Goal: Task Accomplishment & Management: Complete application form

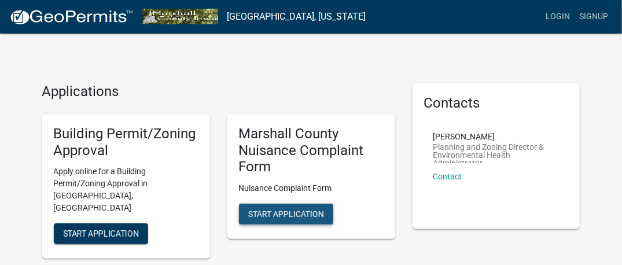
click at [290, 212] on span "Start Application" at bounding box center [286, 214] width 76 height 9
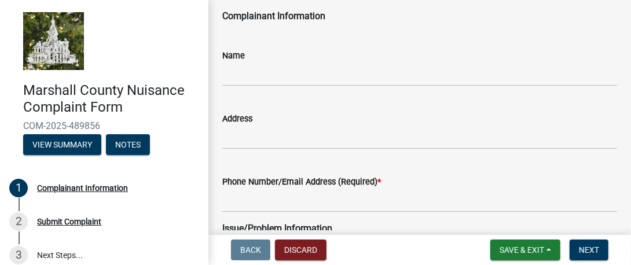
scroll to position [58, 0]
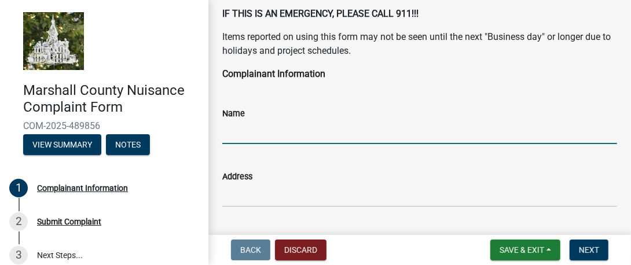
click at [308, 136] on input "Name" at bounding box center [419, 132] width 395 height 24
type input "[PERSON_NAME] [PERSON_NAME]"
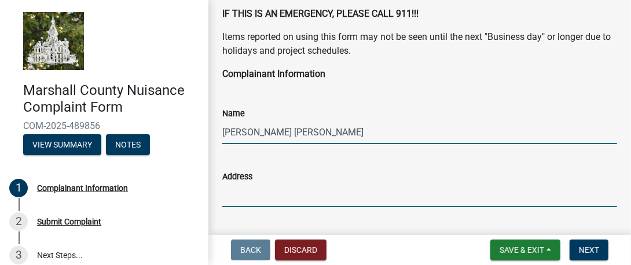
type input "[STREET_ADDRESS]"
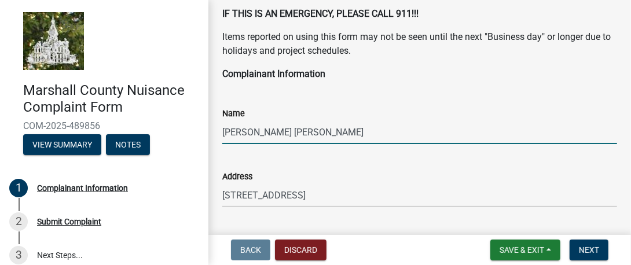
type input "[EMAIL_ADDRESS][DOMAIN_NAME]"
click at [583, 252] on span "Next" at bounding box center [589, 249] width 20 height 9
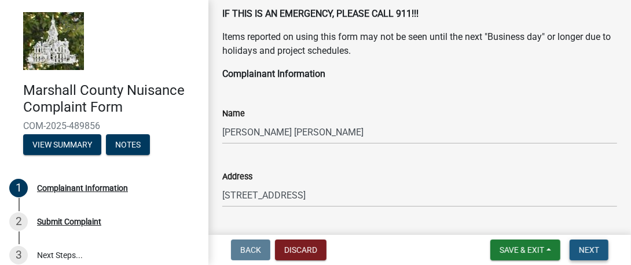
scroll to position [0, 0]
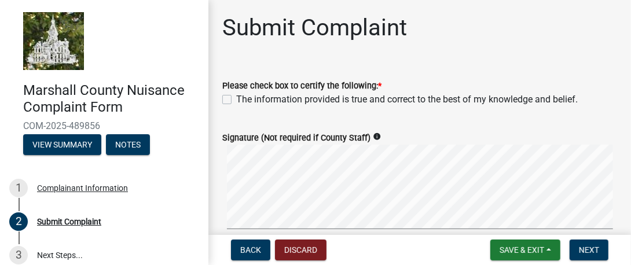
click at [236, 103] on label "The information provided is true and correct to the best of my knowledge and be…" at bounding box center [406, 100] width 341 height 14
click at [236, 100] on input "The information provided is true and correct to the best of my knowledge and be…" at bounding box center [240, 97] width 8 height 8
checkbox input "true"
click at [596, 253] on span "Next" at bounding box center [589, 249] width 20 height 9
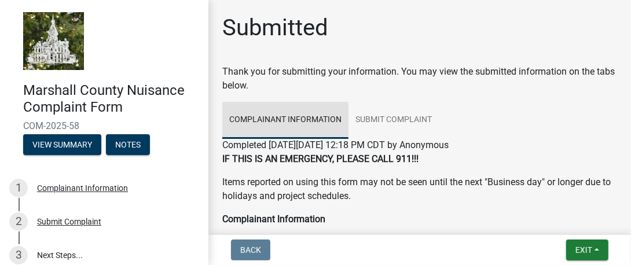
click at [288, 131] on link "Complainant Information" at bounding box center [285, 120] width 126 height 37
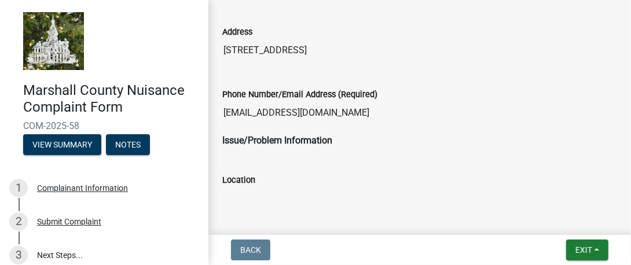
scroll to position [347, 0]
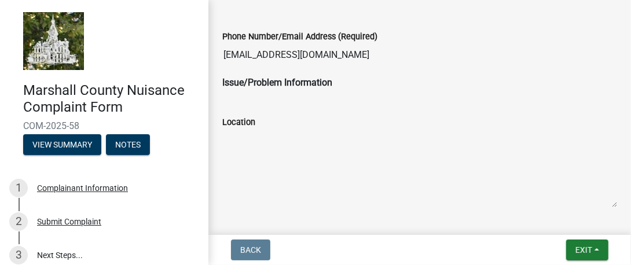
click at [343, 89] on div "Issue/Problem Information" at bounding box center [420, 87] width 412 height 23
click at [311, 96] on div "Issue/Problem Information" at bounding box center [420, 87] width 412 height 23
click at [303, 93] on div "Issue/Problem Information" at bounding box center [420, 87] width 412 height 23
click at [271, 93] on div "Issue/Problem Information" at bounding box center [420, 87] width 412 height 23
click at [260, 119] on div "Location" at bounding box center [419, 122] width 395 height 14
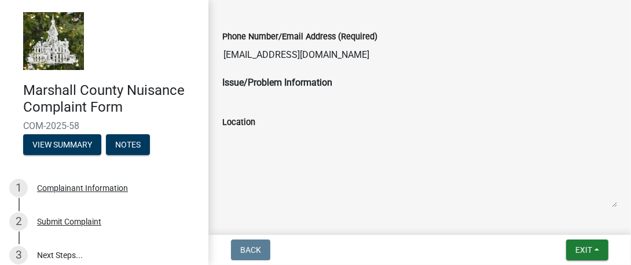
scroll to position [521, 0]
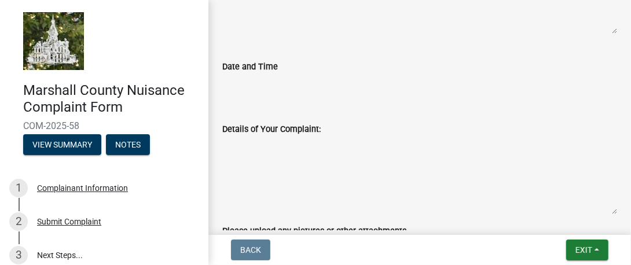
click at [333, 136] on textarea "Details of Your Complaint:" at bounding box center [419, 175] width 395 height 79
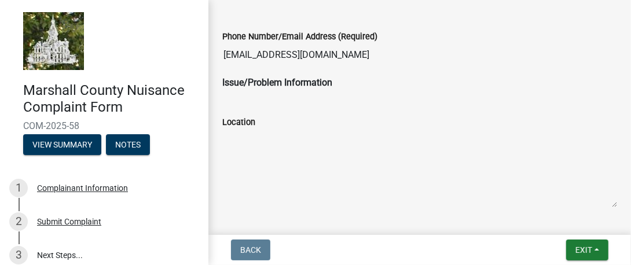
click at [326, 94] on div "Issue/Problem Information" at bounding box center [420, 87] width 412 height 23
click at [316, 100] on div "Location" at bounding box center [419, 153] width 395 height 109
click at [296, 166] on textarea "Location" at bounding box center [419, 168] width 395 height 79
click at [271, 86] on strong "Issue/Problem Information" at bounding box center [277, 82] width 110 height 11
click at [248, 115] on div "Location" at bounding box center [419, 122] width 395 height 14
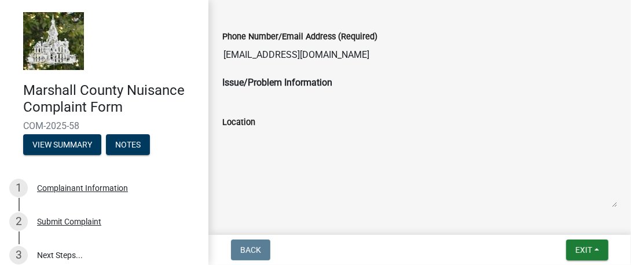
click at [273, 82] on strong "Issue/Problem Information" at bounding box center [277, 82] width 110 height 11
click at [249, 122] on label "Location" at bounding box center [238, 123] width 33 height 8
click at [249, 129] on textarea "Location" at bounding box center [419, 168] width 395 height 79
click at [233, 84] on strong "Issue/Problem Information" at bounding box center [277, 82] width 110 height 11
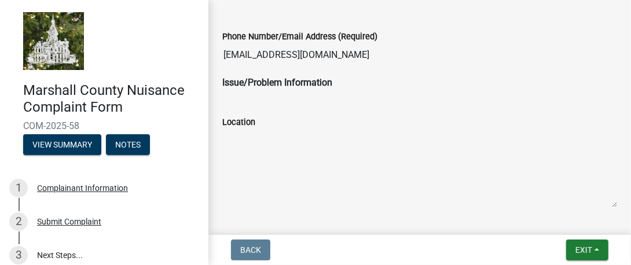
click at [271, 84] on strong "Issue/Problem Information" at bounding box center [277, 82] width 110 height 11
drag, startPoint x: 271, startPoint y: 84, endPoint x: 406, endPoint y: 133, distance: 143.0
click at [424, 142] on textarea "Location" at bounding box center [419, 168] width 395 height 79
click at [246, 157] on textarea "Location" at bounding box center [419, 168] width 395 height 79
click at [340, 151] on textarea "Location" at bounding box center [419, 168] width 395 height 79
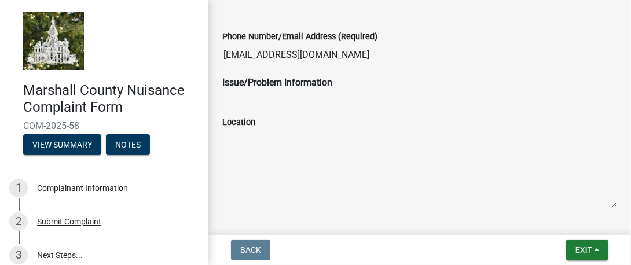
click at [308, 167] on textarea "Location" at bounding box center [419, 168] width 395 height 79
drag, startPoint x: 308, startPoint y: 167, endPoint x: 301, endPoint y: 166, distance: 7.0
click at [301, 166] on textarea "Location" at bounding box center [419, 168] width 395 height 79
click at [498, 181] on textarea "Location" at bounding box center [419, 168] width 395 height 79
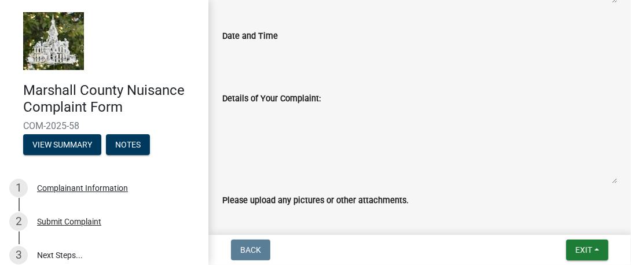
scroll to position [579, 0]
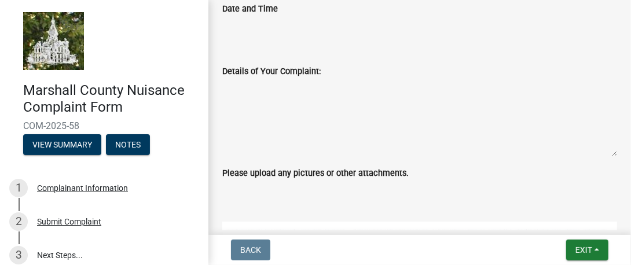
click at [319, 70] on div "Details of Your Complaint:" at bounding box center [419, 71] width 395 height 14
click at [286, 97] on textarea "Details of Your Complaint:" at bounding box center [419, 117] width 395 height 79
click at [282, 100] on textarea "Details of Your Complaint:" at bounding box center [419, 117] width 395 height 79
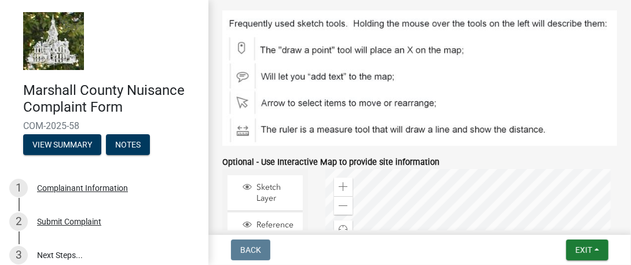
scroll to position [733, 0]
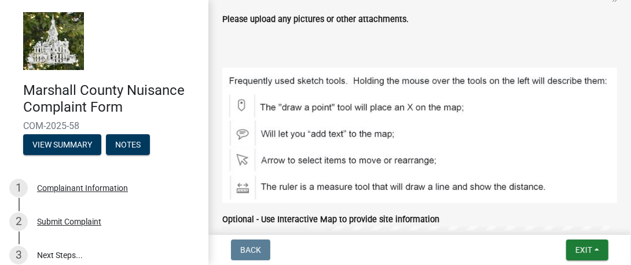
click at [331, 26] on ul at bounding box center [419, 30] width 395 height 9
click at [289, 36] on div "Please upload any pictures or other attachments." at bounding box center [420, 28] width 412 height 32
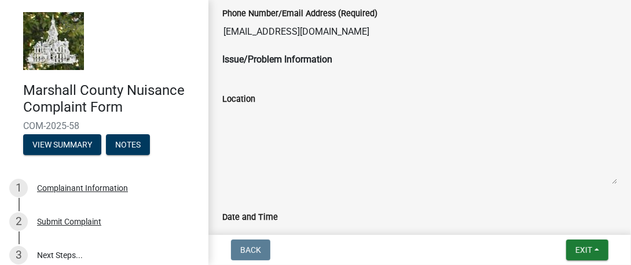
scroll to position [270, 0]
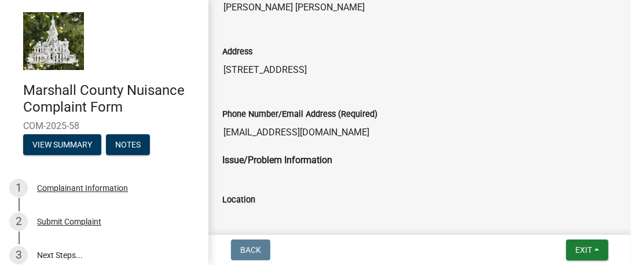
click at [265, 203] on div "Location" at bounding box center [419, 200] width 395 height 14
click at [235, 199] on label "Location" at bounding box center [238, 200] width 33 height 8
click at [235, 207] on textarea "Location" at bounding box center [419, 246] width 395 height 79
click at [227, 211] on textarea "Location" at bounding box center [419, 246] width 395 height 79
click at [257, 225] on textarea "Location" at bounding box center [419, 246] width 395 height 79
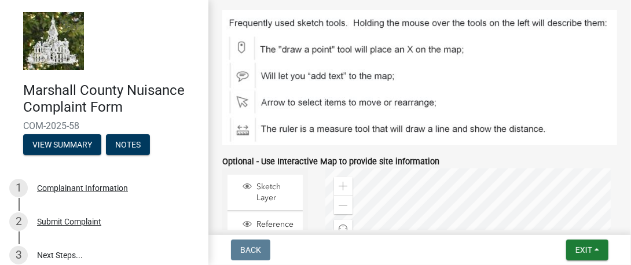
scroll to position [675, 0]
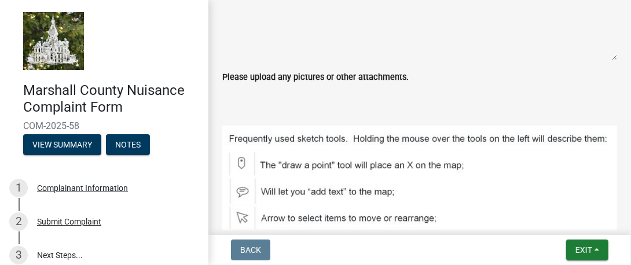
click at [374, 78] on label "Please upload any pictures or other attachments." at bounding box center [315, 78] width 186 height 8
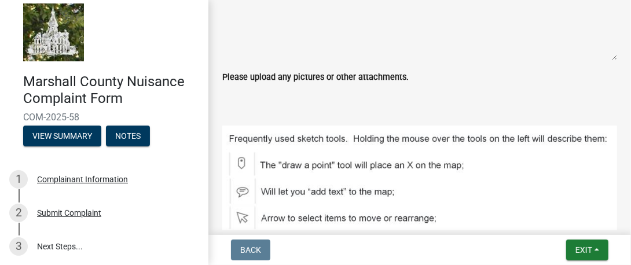
scroll to position [10, 0]
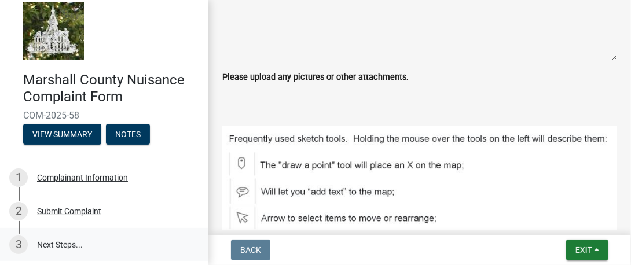
click at [56, 241] on link "3 Next Steps..." at bounding box center [104, 245] width 208 height 34
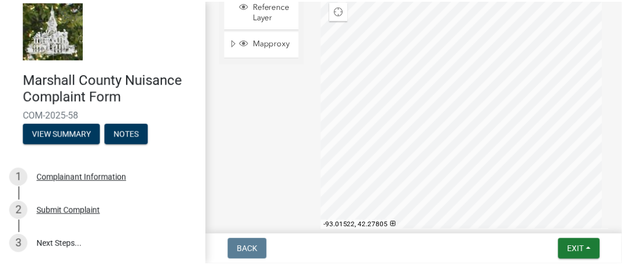
scroll to position [1080, 0]
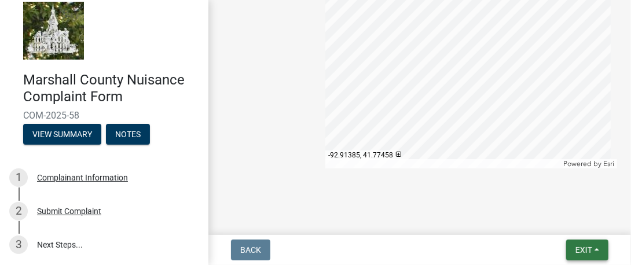
click at [581, 248] on span "Exit" at bounding box center [583, 249] width 17 height 9
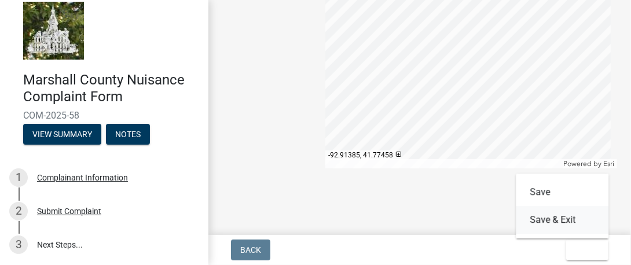
click at [569, 221] on button "Save & Exit" at bounding box center [562, 220] width 93 height 28
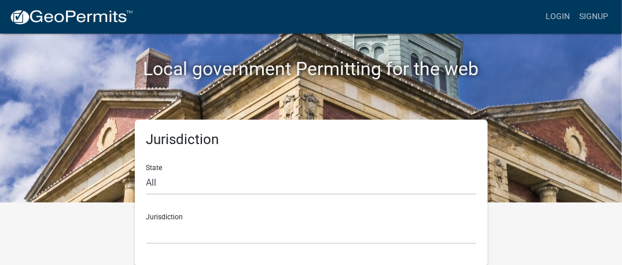
scroll to position [63, 0]
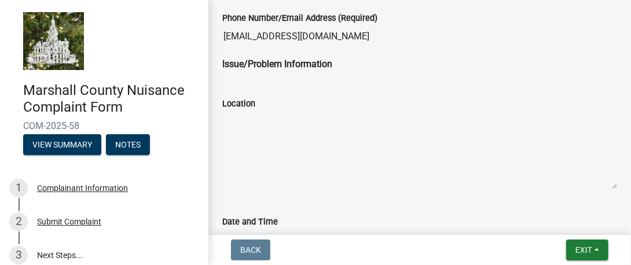
scroll to position [405, 0]
